Goal: Use online tool/utility: Utilize a website feature to perform a specific function

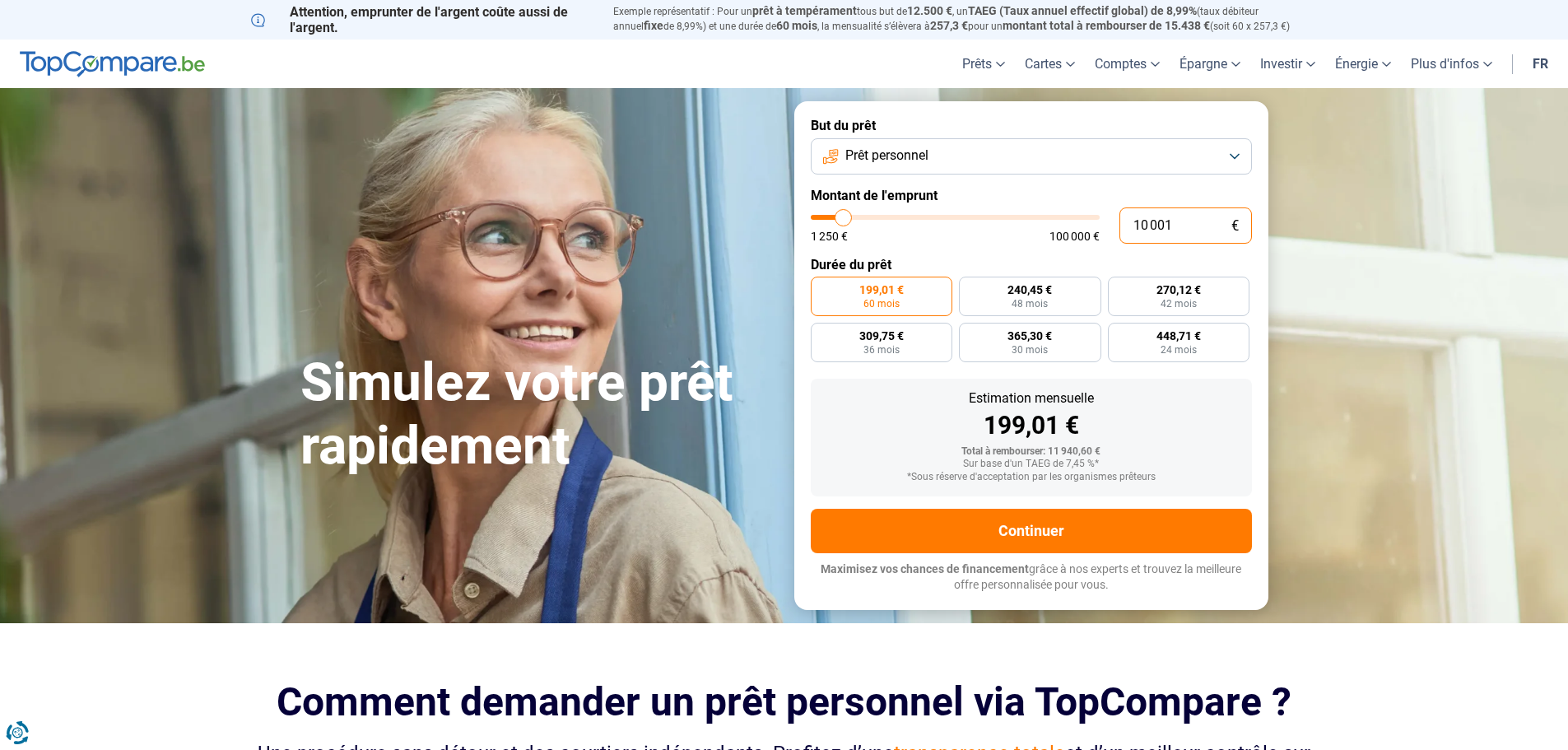
drag, startPoint x: 1174, startPoint y: 223, endPoint x: 1072, endPoint y: 213, distance: 102.5
click at [1072, 213] on div "10 001 € 1 250 € 100 000 €" at bounding box center [1031, 225] width 441 height 36
type input "10000"
radio input "true"
type input "1"
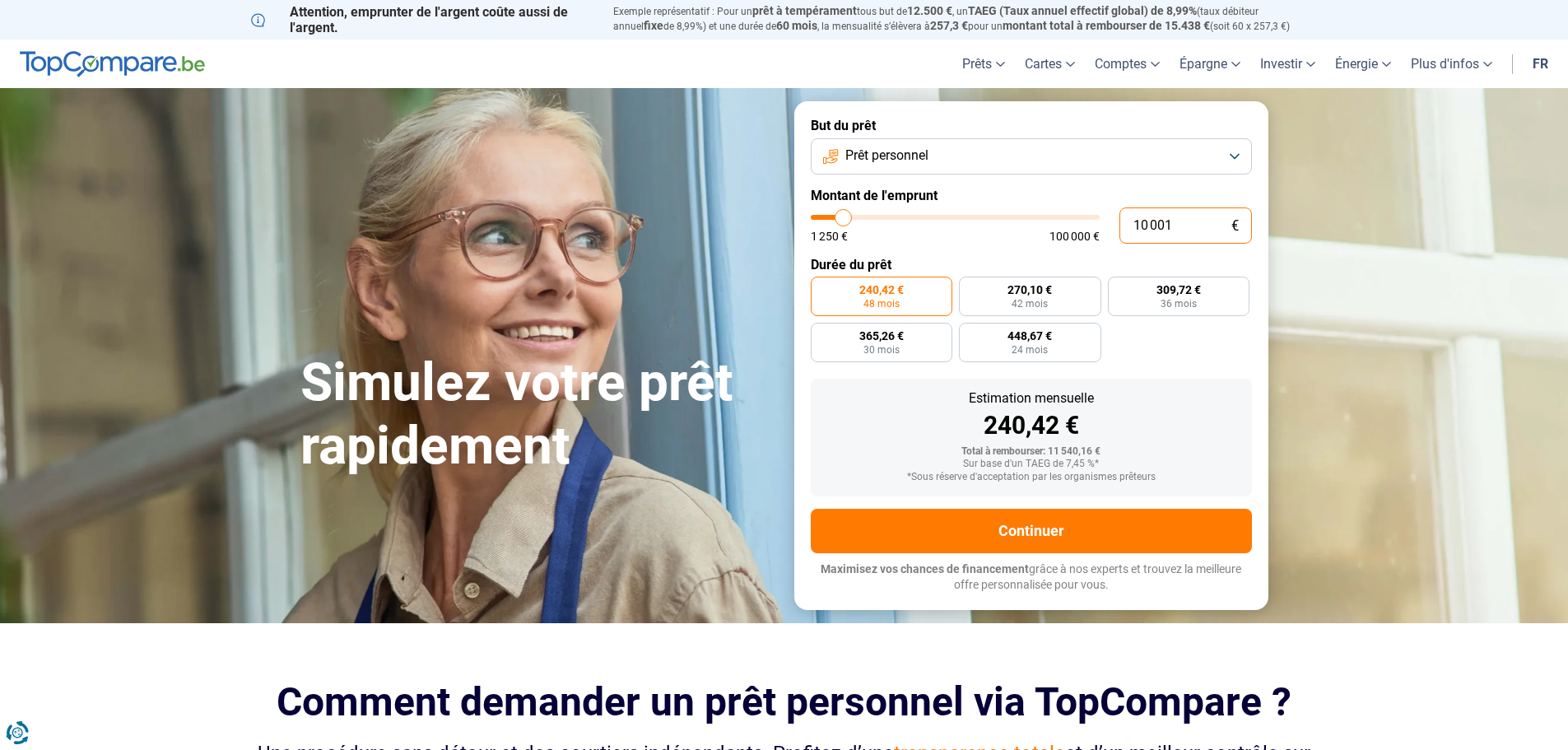
type input "1250"
type input "19"
type input "1250"
type input "190"
type input "1250"
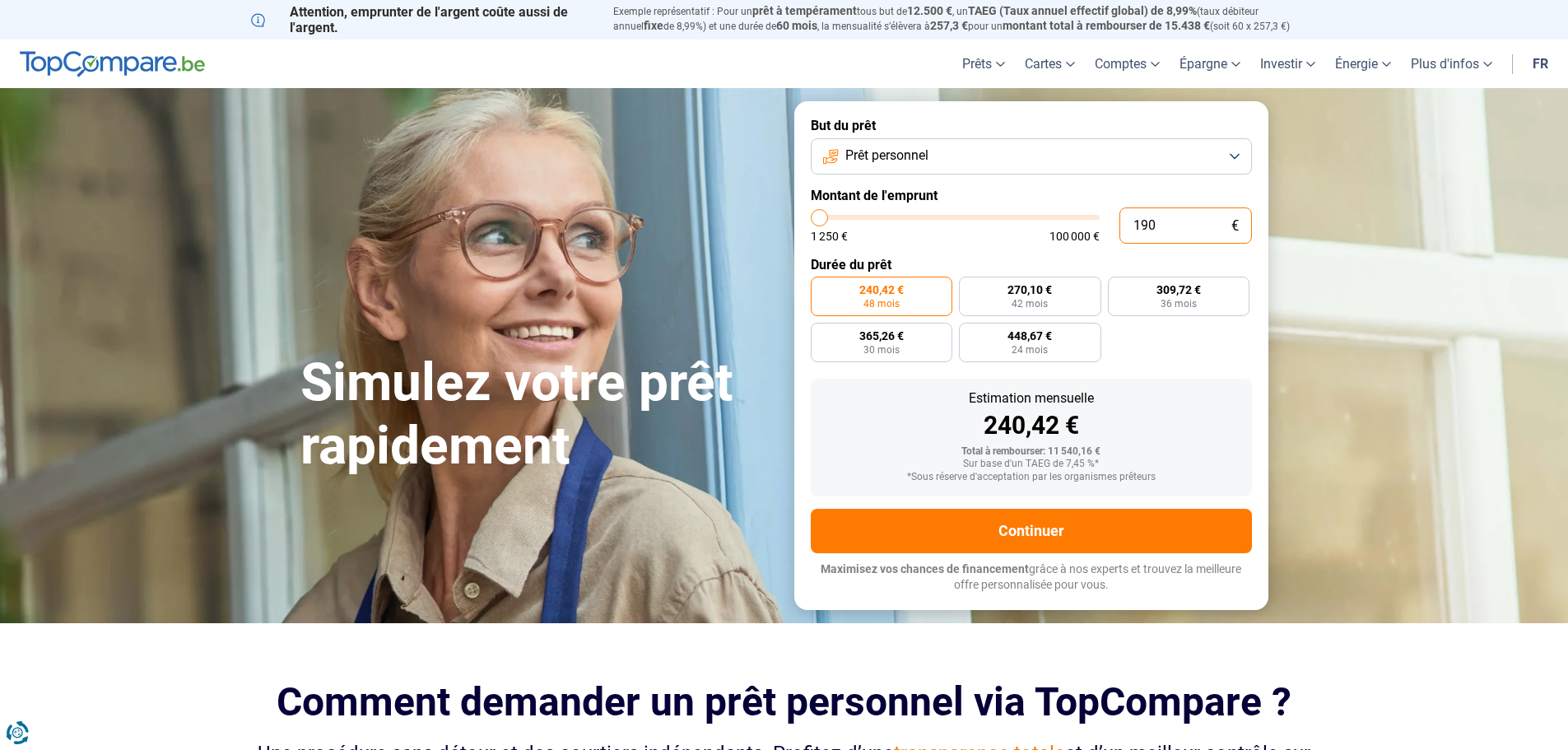
type input "1 900"
type input "2000"
type input "19 000"
type input "19000"
radio input "false"
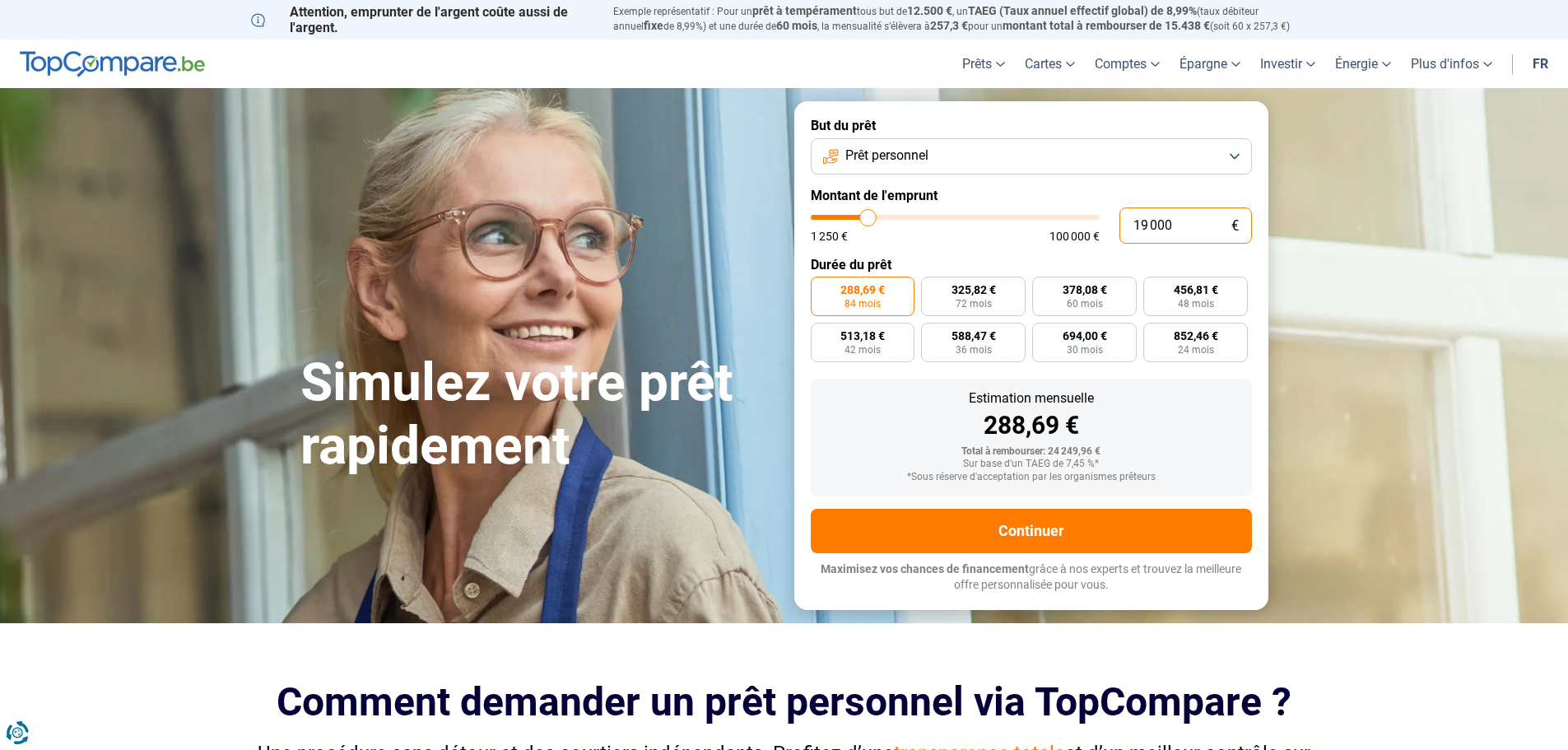
type input "19 000"
